Goal: Browse casually

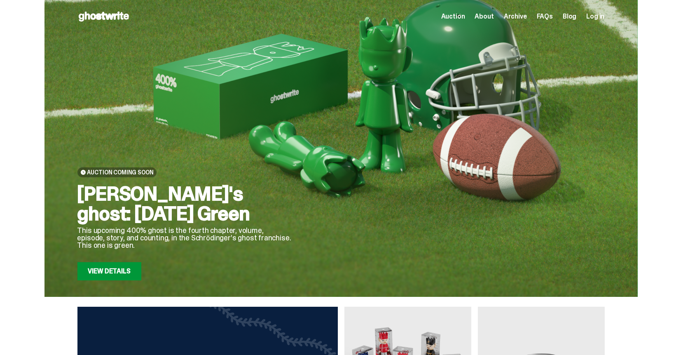
click at [113, 271] on link "View Details" at bounding box center [109, 271] width 64 height 18
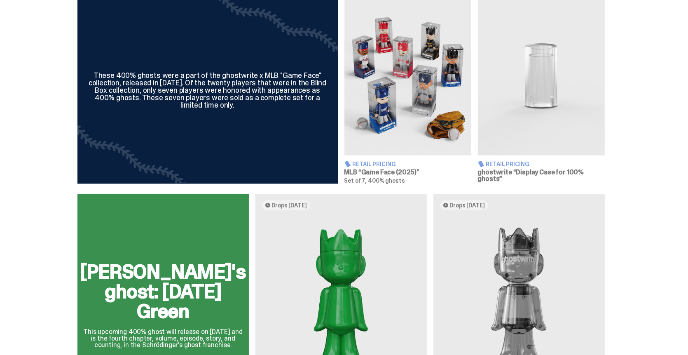
scroll to position [247, 0]
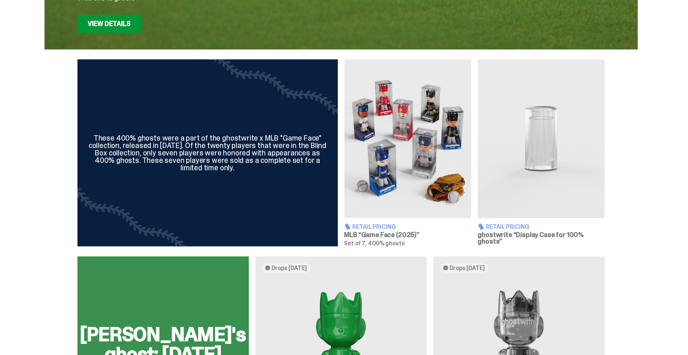
click at [409, 174] on img at bounding box center [408, 138] width 127 height 159
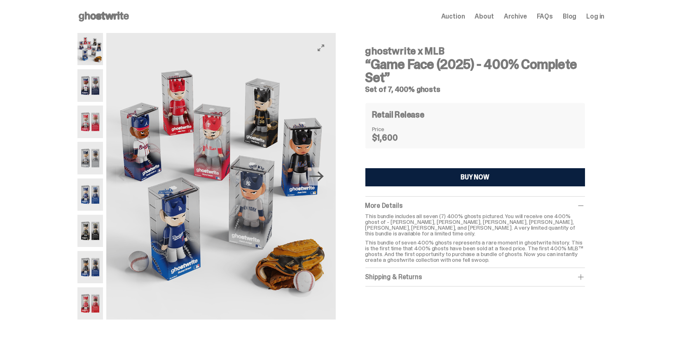
click at [324, 173] on icon "Next" at bounding box center [317, 176] width 14 height 10
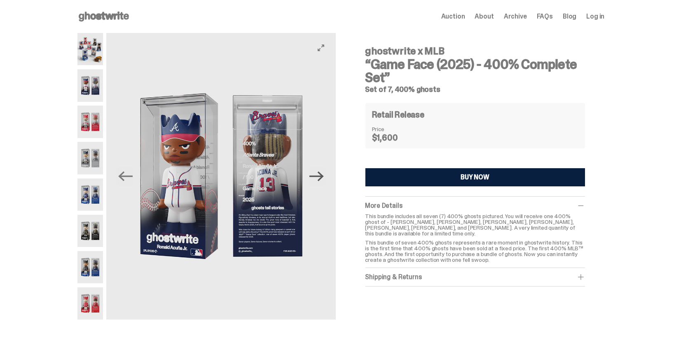
click at [324, 173] on icon "Next" at bounding box center [317, 176] width 14 height 10
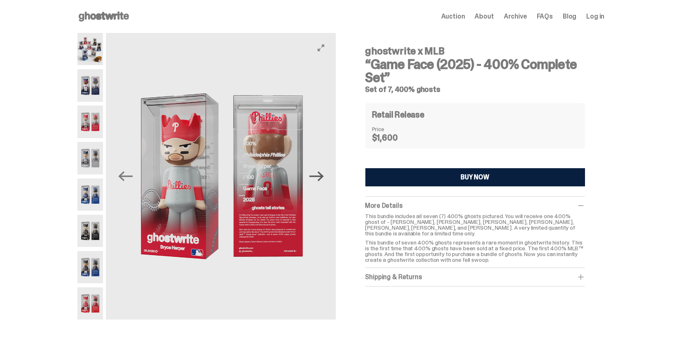
click at [324, 173] on icon "Next" at bounding box center [317, 176] width 14 height 10
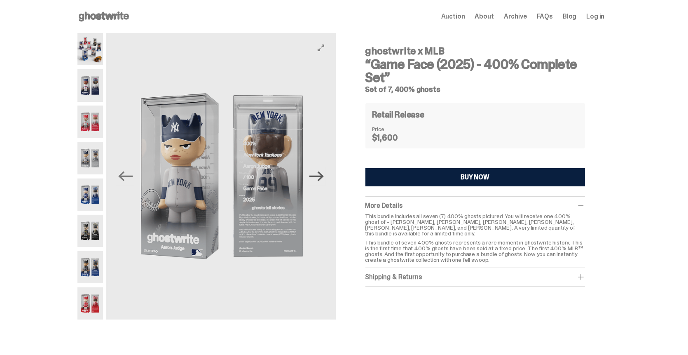
click at [324, 173] on icon "Next" at bounding box center [317, 176] width 14 height 10
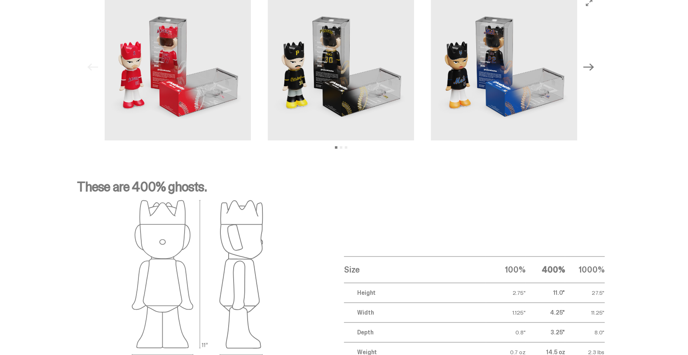
scroll to position [1304, 0]
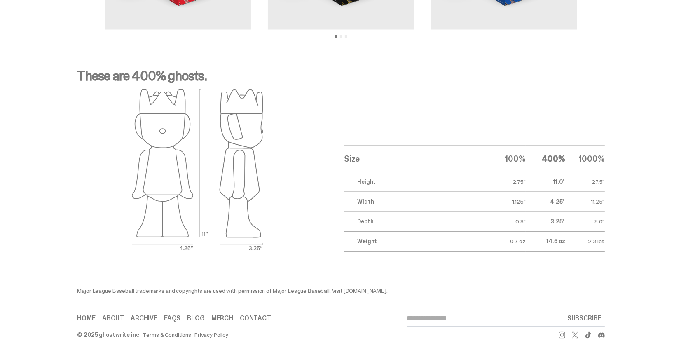
scroll to position [247, 0]
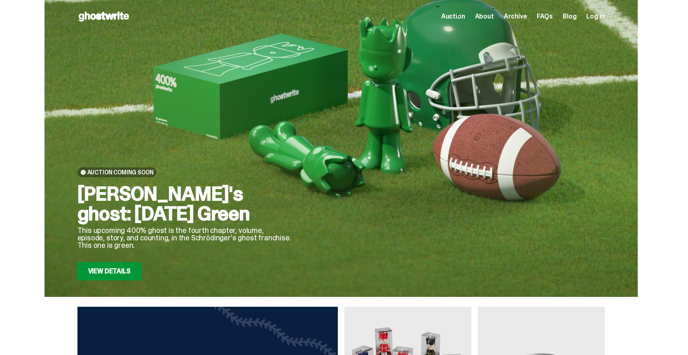
scroll to position [247, 0]
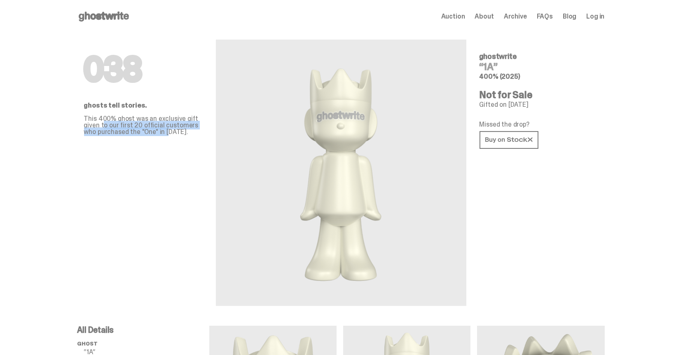
drag, startPoint x: 106, startPoint y: 125, endPoint x: 171, endPoint y: 132, distance: 65.9
click at [171, 132] on p "This 400% ghost was an exclusive gift given to our first 20 official customers …" at bounding box center [143, 125] width 119 height 20
click at [167, 128] on p "This 400% ghost was an exclusive gift given to our first 20 official customers …" at bounding box center [143, 125] width 119 height 20
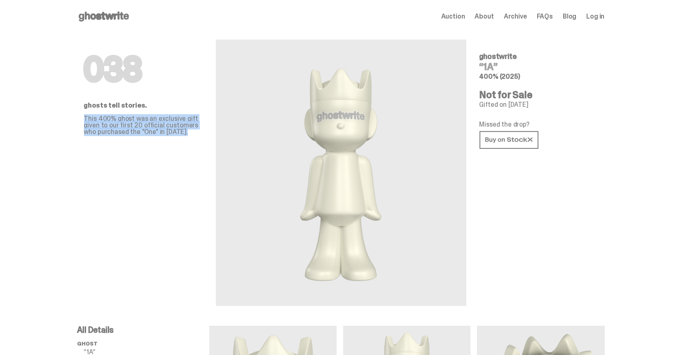
click at [140, 125] on p "This 400% ghost was an exclusive gift given to our first 20 official customers …" at bounding box center [143, 125] width 119 height 20
